Goal: Information Seeking & Learning: Learn about a topic

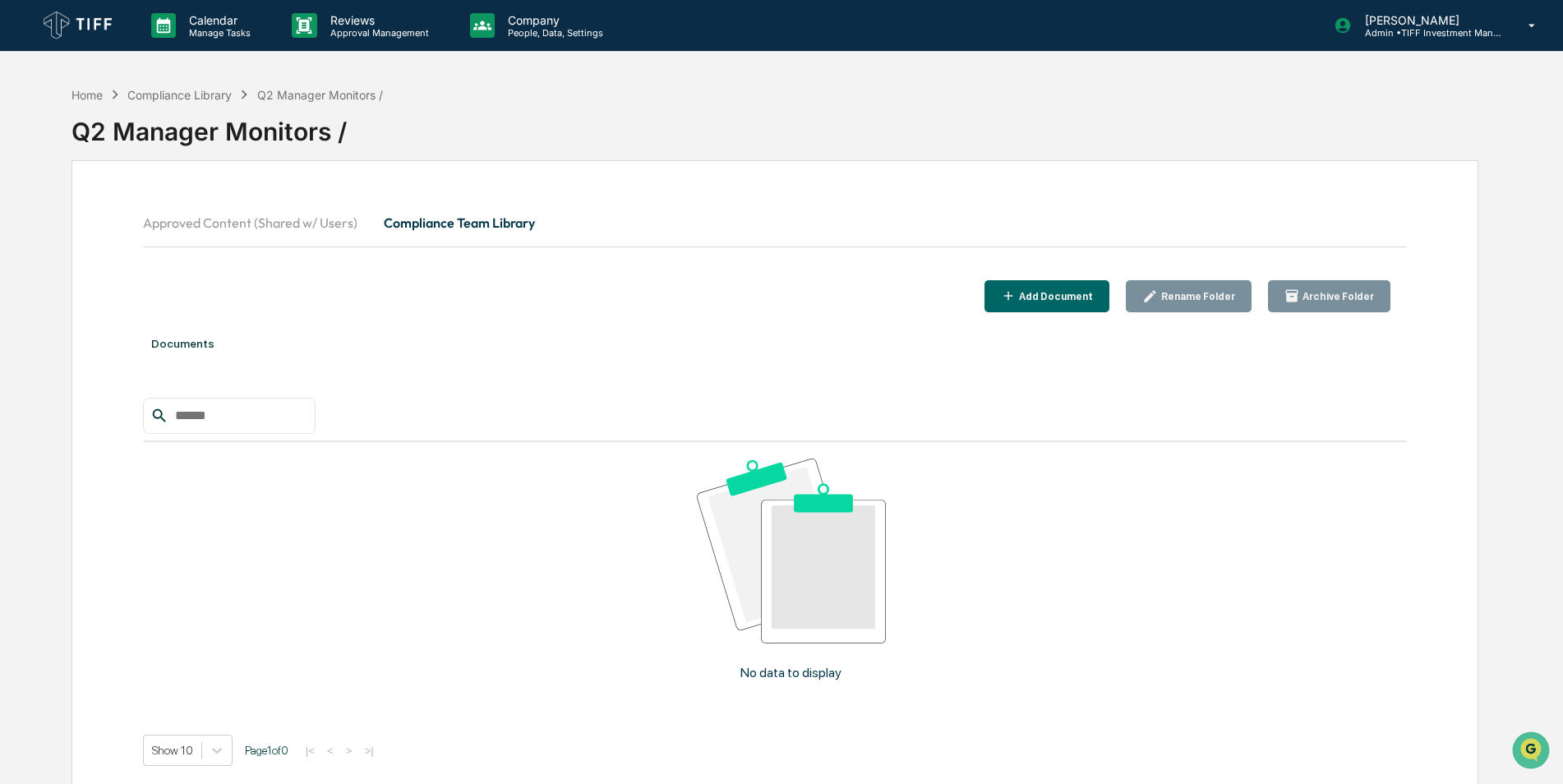
click at [471, 219] on button "Compliance Team Library" at bounding box center [459, 223] width 177 height 39
click at [250, 210] on button "Approved Content (Shared w/ Users)" at bounding box center [256, 223] width 228 height 39
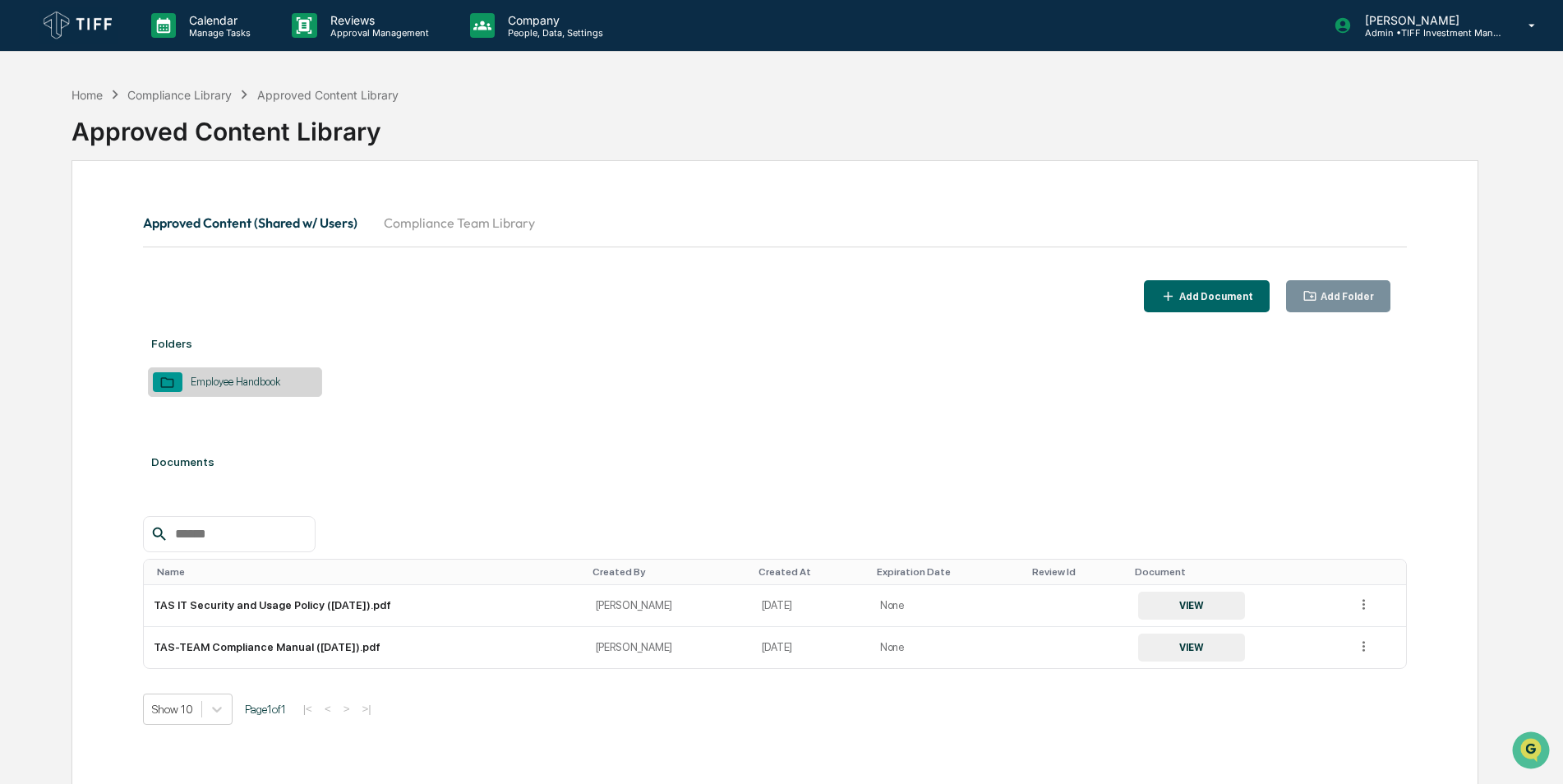
click at [437, 224] on button "Compliance Team Library" at bounding box center [459, 223] width 177 height 39
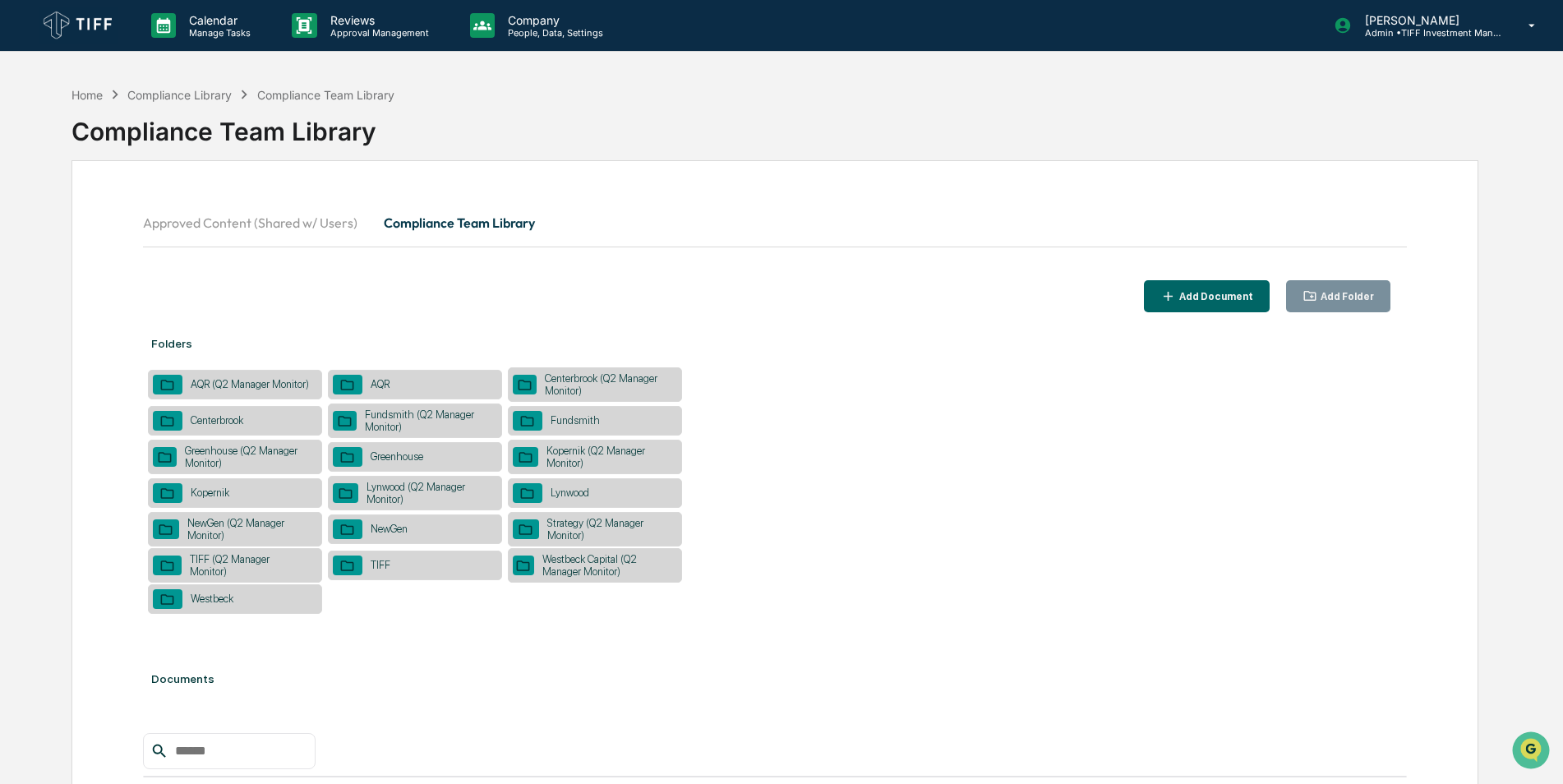
click at [259, 391] on div "AQR (Q2 Manager Monitor)" at bounding box center [250, 384] width 134 height 13
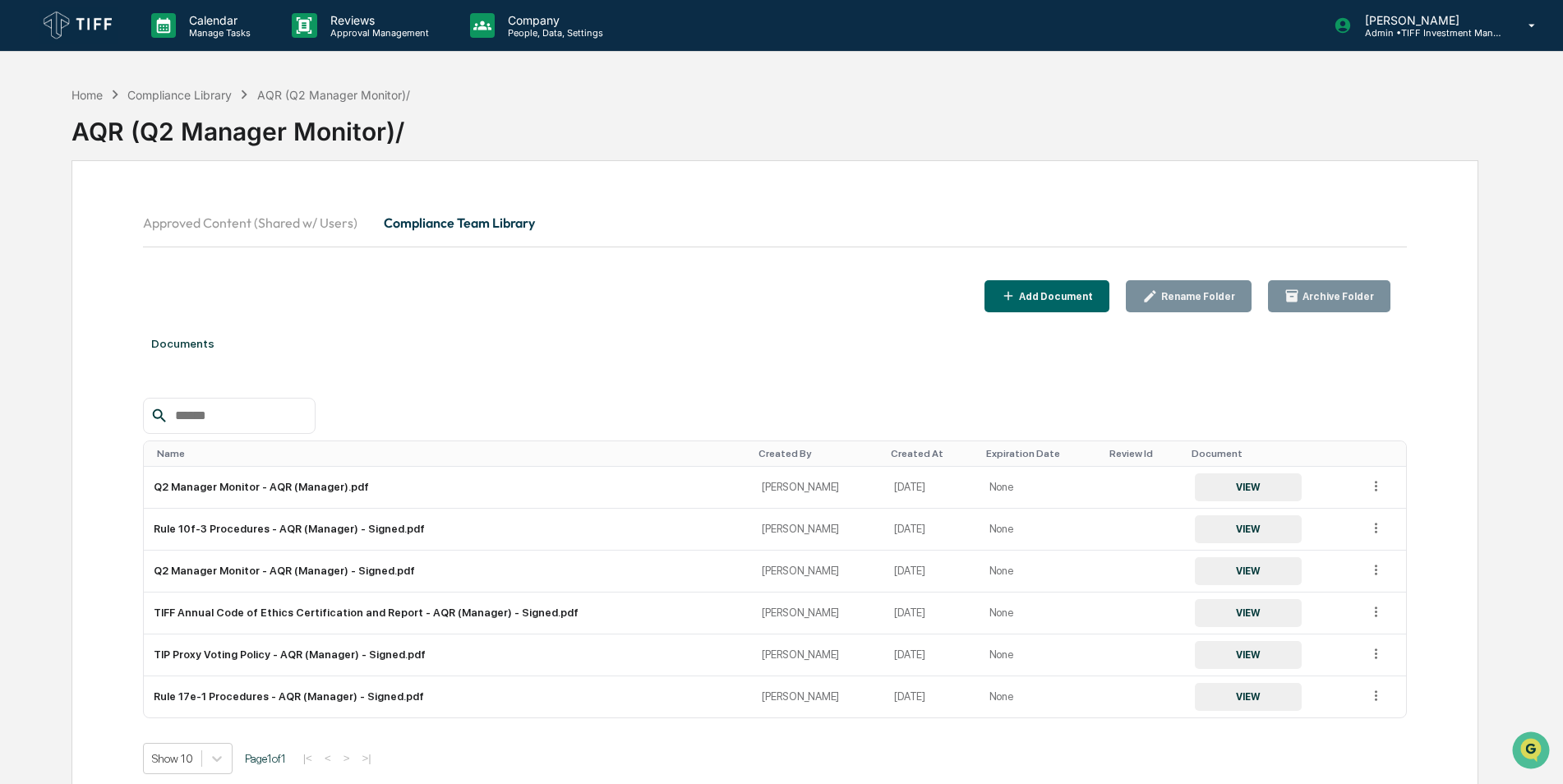
scroll to position [78, 0]
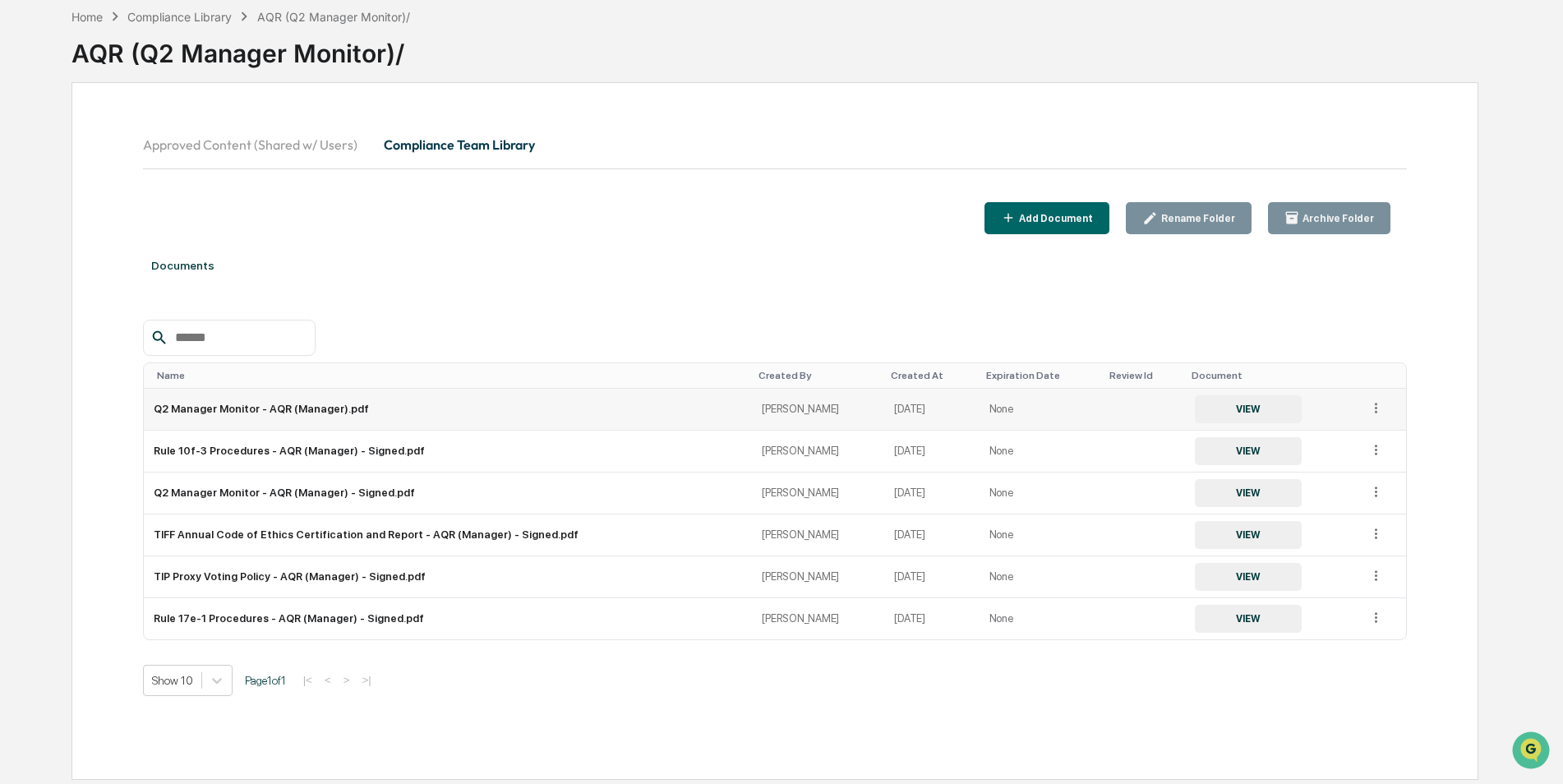
click at [1244, 405] on button "VIEW" at bounding box center [1248, 408] width 107 height 28
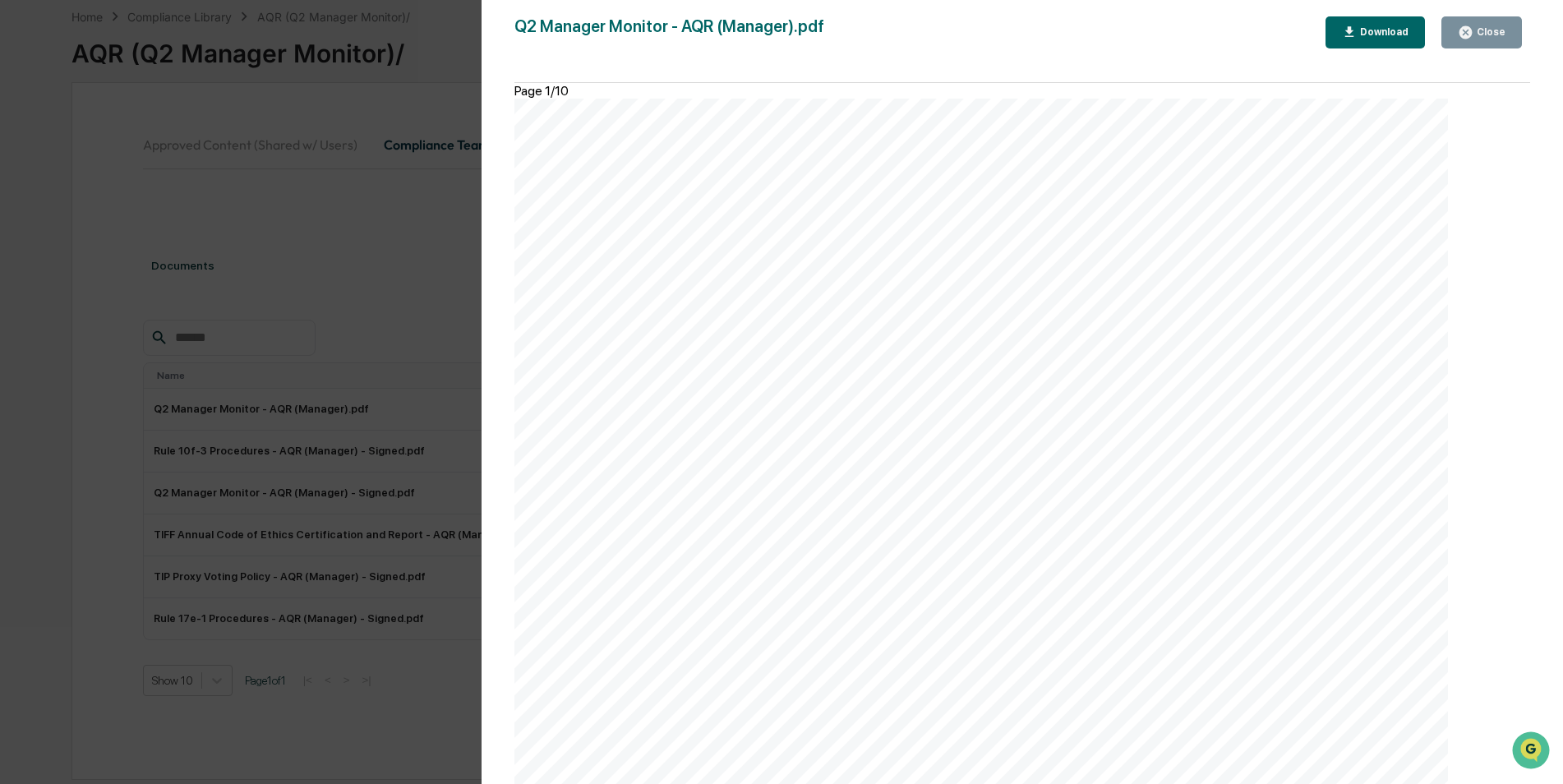
scroll to position [4191, 0]
click at [1286, 660] on div "Question Response Notes Did you place any securities transactions with any affi…" at bounding box center [981, 758] width 934 height 1320
click at [934, 385] on div "Question Response Notes Did you place any securities transactions with any affi…" at bounding box center [981, 758] width 934 height 1320
click at [1279, 651] on div "Question Response Notes Did you place any securities transactions with any affi…" at bounding box center [981, 758] width 934 height 1320
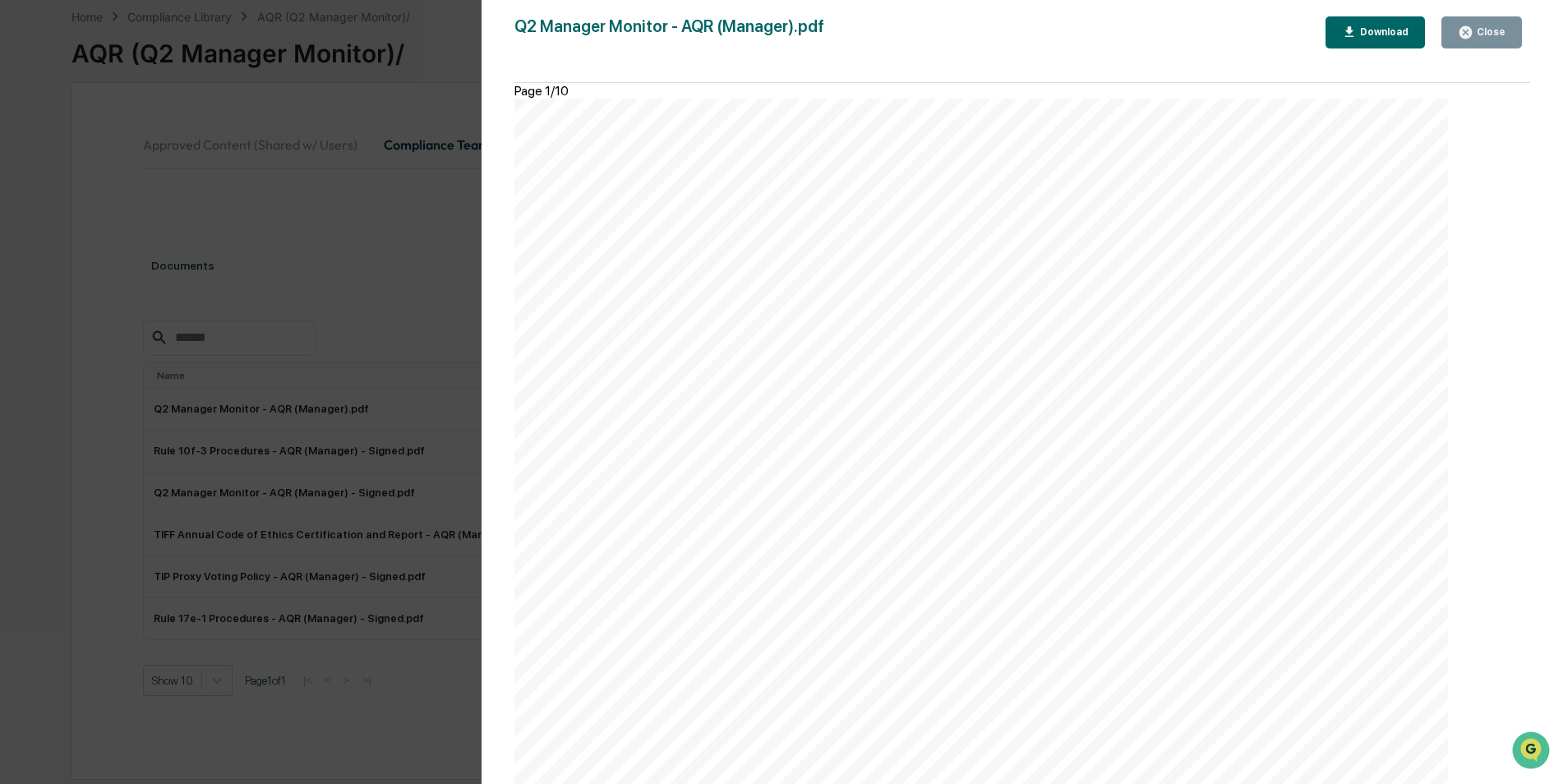
drag, startPoint x: 1282, startPoint y: 657, endPoint x: 1191, endPoint y: 288, distance: 380.1
click at [1191, 288] on div "Question Response Notes Did you place any securities transactions with any affi…" at bounding box center [981, 758] width 934 height 1320
drag, startPoint x: 1191, startPoint y: 288, endPoint x: 1127, endPoint y: 379, distance: 111.3
click at [1127, 380] on div "Question Response Notes Did you place any securities transactions with any affi…" at bounding box center [981, 758] width 934 height 1320
click at [1171, 278] on div "Question Response Notes Did you place any securities transactions with any affi…" at bounding box center [981, 758] width 934 height 1320
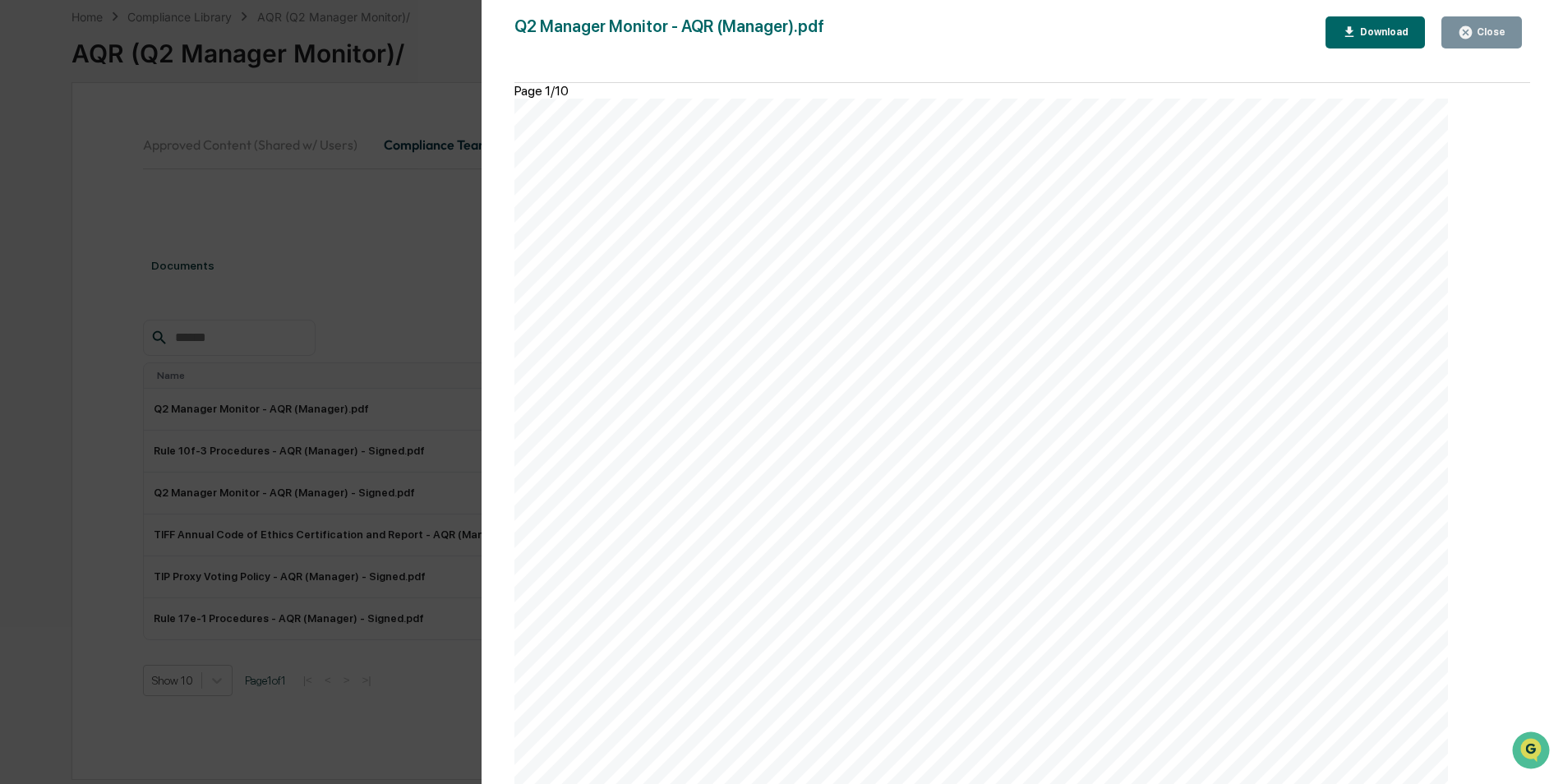
drag, startPoint x: 1174, startPoint y: 292, endPoint x: 1272, endPoint y: 470, distance: 203.2
click at [1272, 470] on div "Question Response Notes Did you place any securities transactions with any affi…" at bounding box center [981, 758] width 934 height 1320
drag, startPoint x: 1272, startPoint y: 470, endPoint x: 1096, endPoint y: 340, distance: 218.8
click at [1096, 344] on div "Question Response Notes Did you place any securities transactions with any affi…" at bounding box center [981, 758] width 934 height 1320
drag, startPoint x: 1167, startPoint y: 287, endPoint x: 1228, endPoint y: 340, distance: 80.8
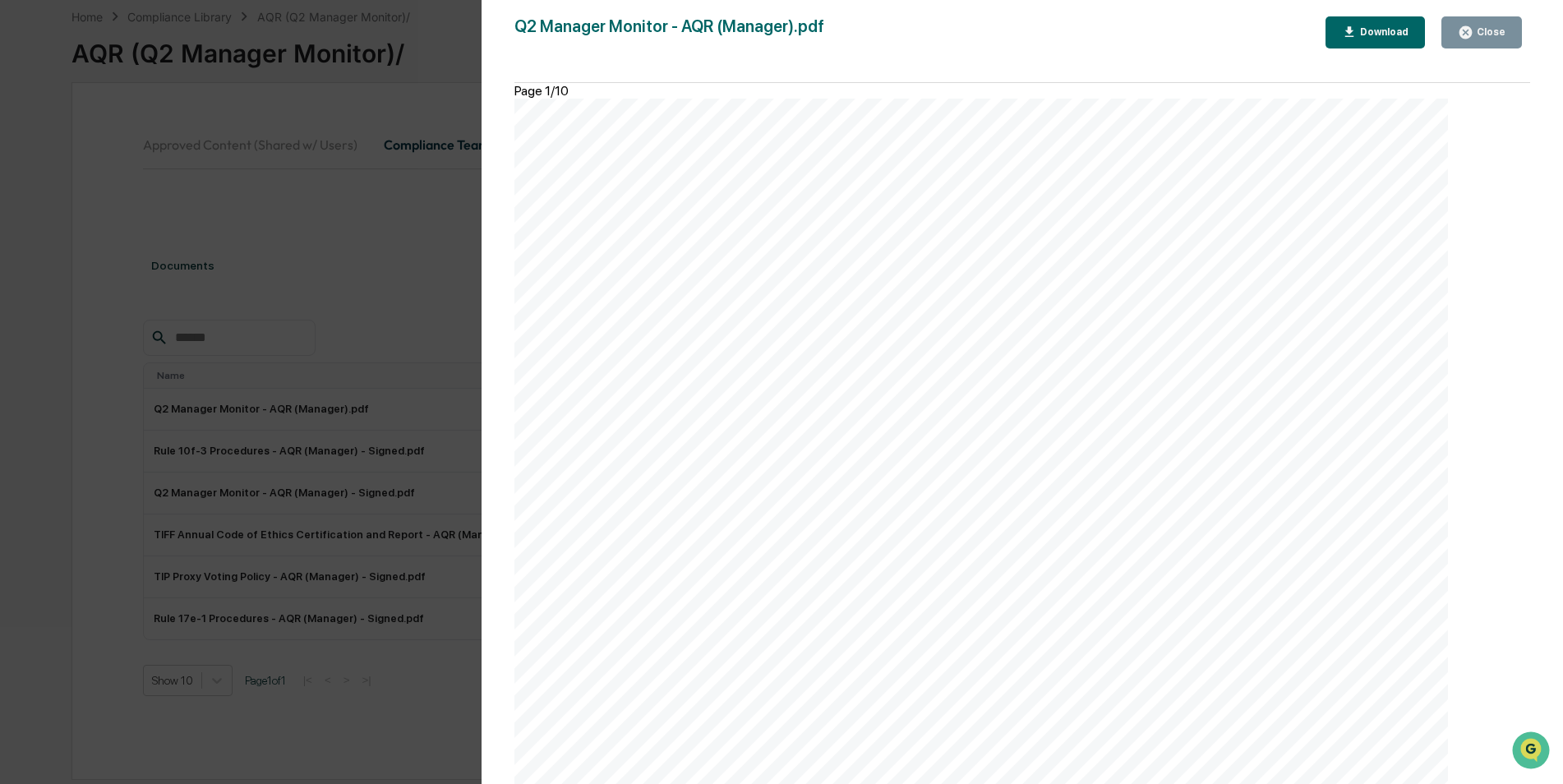
click at [1228, 340] on div "Question Response Notes Did you place any securities transactions with any affi…" at bounding box center [981, 758] width 934 height 1320
drag, startPoint x: 1228, startPoint y: 340, endPoint x: 1218, endPoint y: 316, distance: 26.0
click at [1168, 290] on div "Question Response Notes Did you place any securities transactions with any affi…" at bounding box center [981, 758] width 934 height 1320
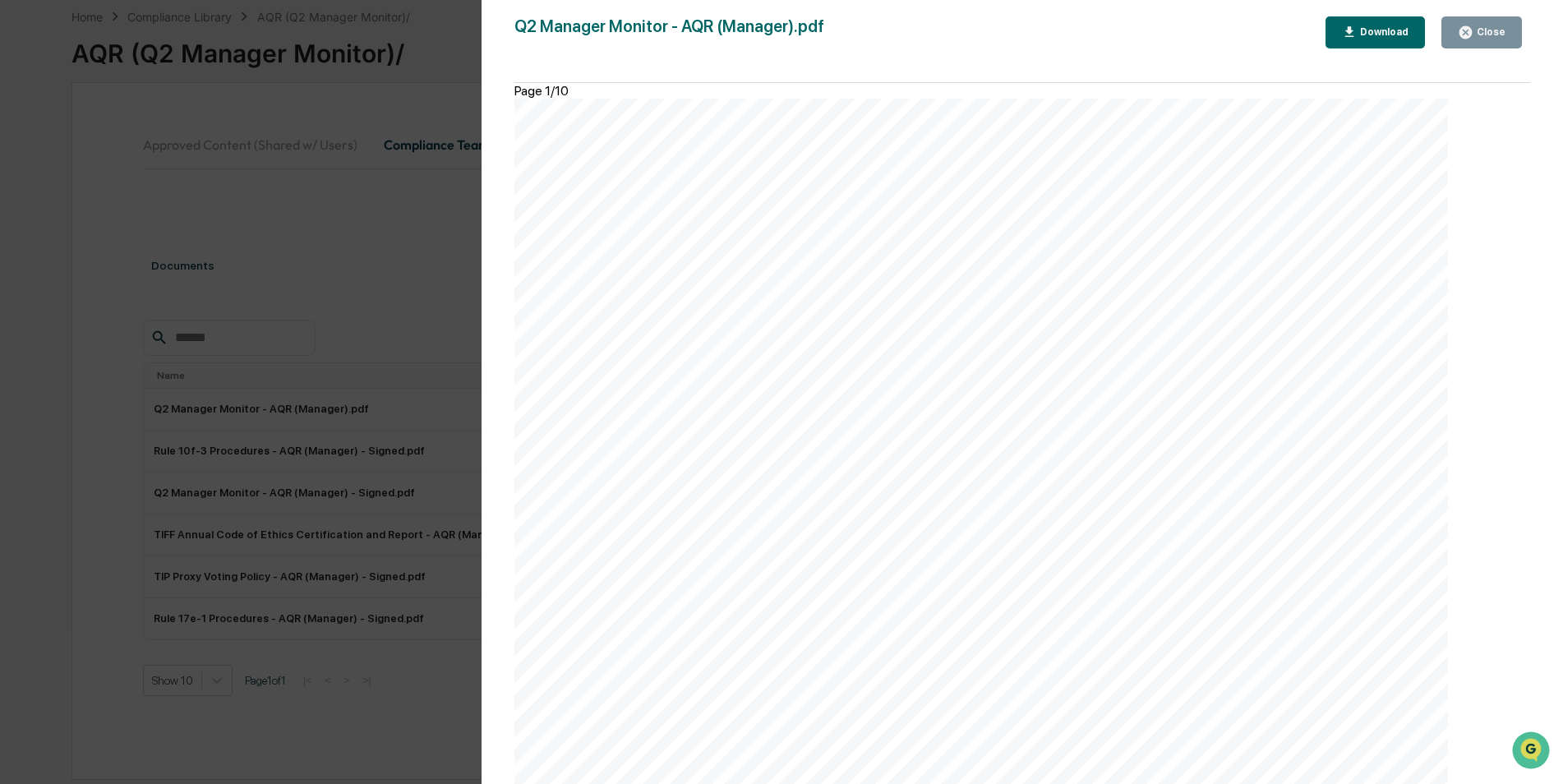
drag, startPoint x: 1172, startPoint y: 293, endPoint x: 1271, endPoint y: 651, distance: 371.4
click at [1271, 651] on div "Question Response Notes Did you place any securities transactions with any affi…" at bounding box center [981, 758] width 934 height 1320
copy div "LOR (Ipsumdo): SIT Ametcon Adipiscing, ELI sed DOE Temporinc, UTL (etdolore, “M…"
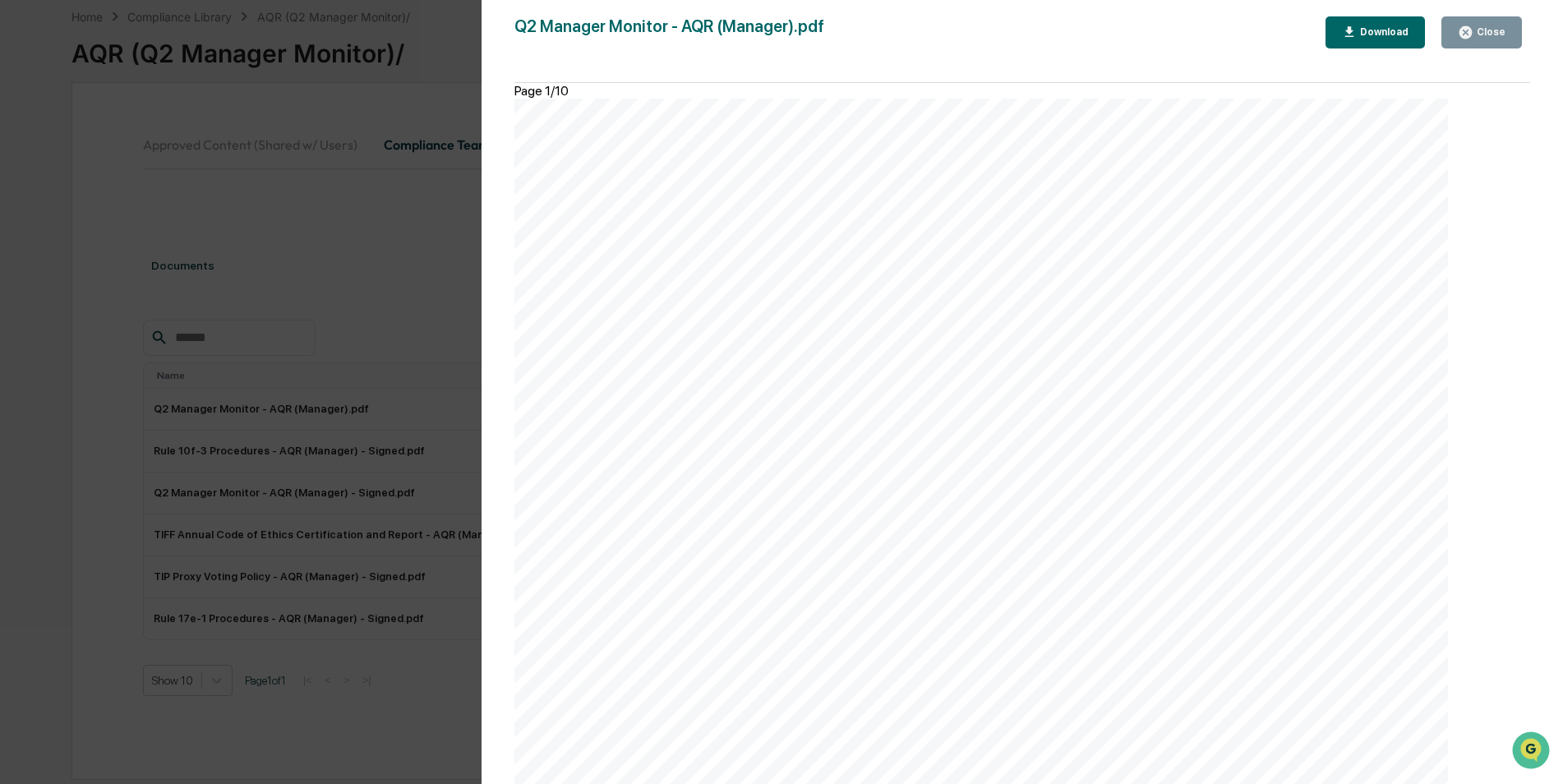
click at [1448, 455] on div "Question Response Notes Did you place any securities transactions with any affi…" at bounding box center [981, 758] width 934 height 1320
click at [1252, 452] on div "Question Response Notes Exchange Act of 1934, for the TIP account? Did you purc…" at bounding box center [981, 758] width 934 height 1320
drag, startPoint x: 1237, startPoint y: 455, endPoint x: 1169, endPoint y: 207, distance: 257.2
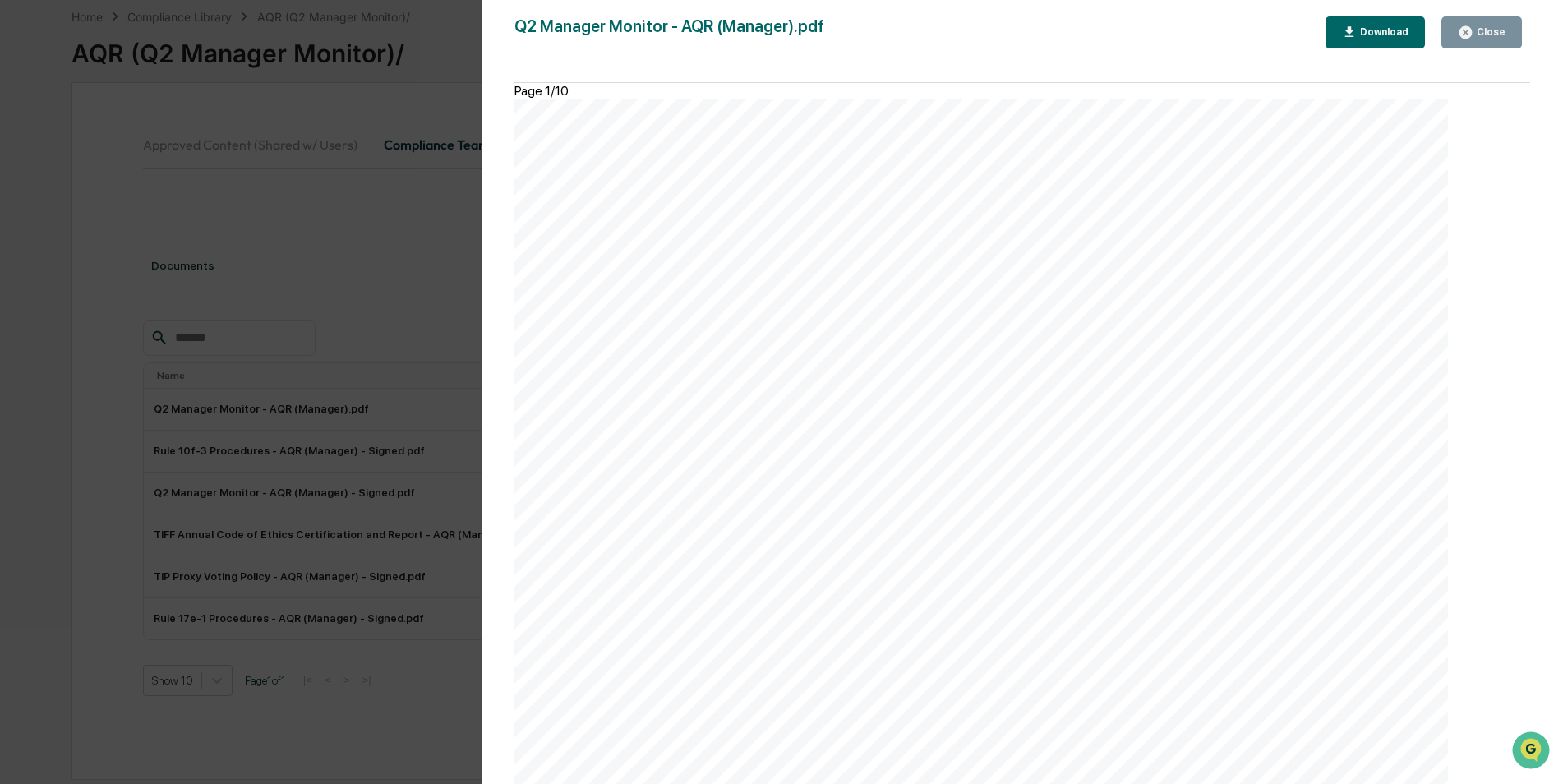
click at [1169, 207] on div "Question Response Notes Exchange Act of 1934, for the TIP account? Did you purc…" at bounding box center [981, 758] width 934 height 1320
click at [1234, 454] on div "Question Response Notes Exchange Act of 1934, for the TIP account? Did you purc…" at bounding box center [981, 758] width 934 height 1320
drag, startPoint x: 1239, startPoint y: 453, endPoint x: 1175, endPoint y: 202, distance: 259.0
click at [1175, 202] on div "Question Response Notes Exchange Act of 1934, for the TIP account? Did you purc…" at bounding box center [981, 758] width 934 height 1320
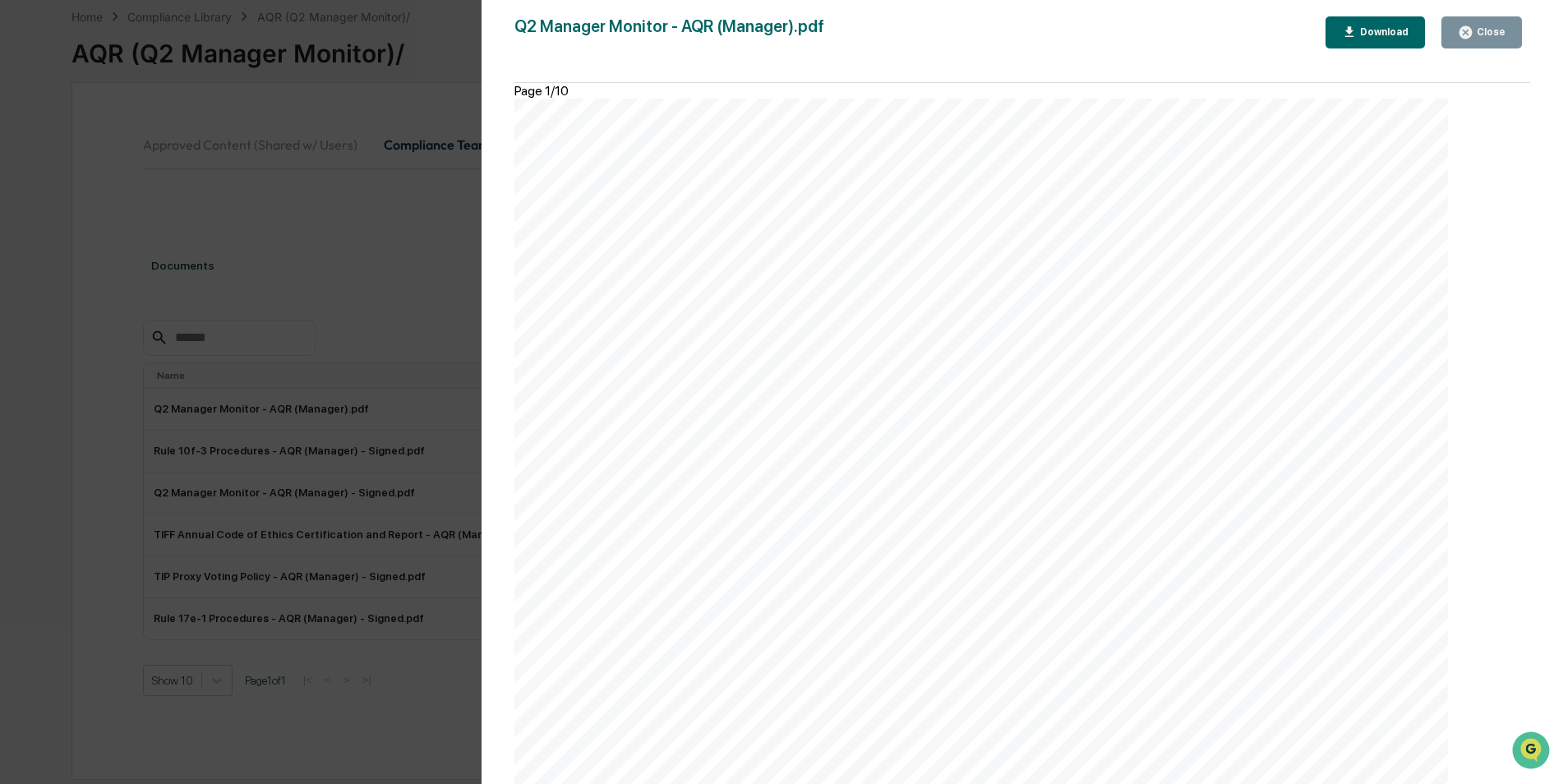
drag, startPoint x: 1171, startPoint y: 198, endPoint x: 1229, endPoint y: 449, distance: 257.6
click at [1229, 449] on div "Question Response Notes Exchange Act of 1934, for the TIP account? Did you purc…" at bounding box center [981, 758] width 934 height 1320
copy div "AQR (Manager): As this is a separately managed account, AQR does not have direc…"
click at [1152, 267] on div "Question Response Notes Exchange Act of 1934, for the TIP account? Did you purc…" at bounding box center [981, 758] width 934 height 1320
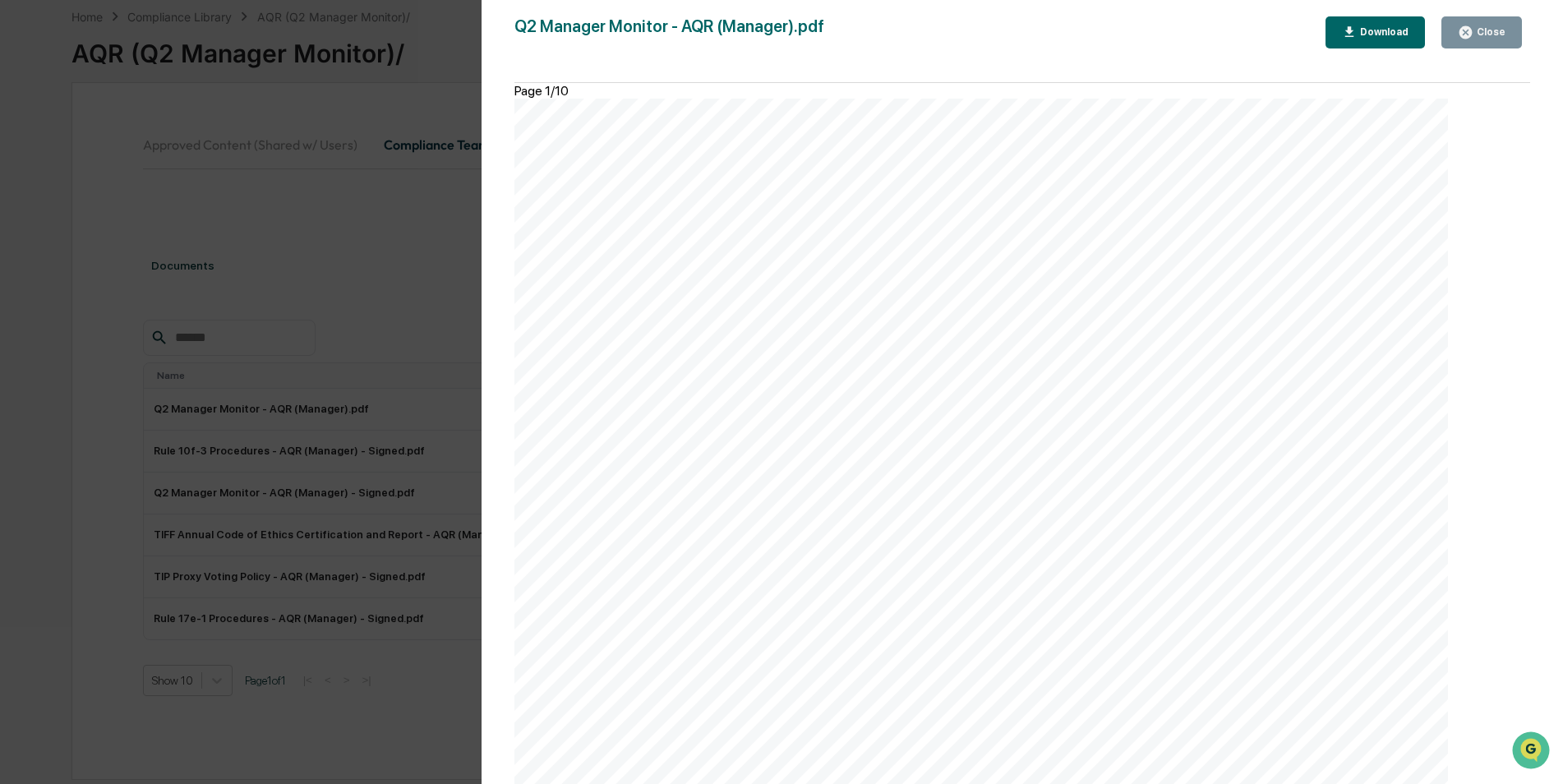
scroll to position [3369, 0]
